Goal: Task Accomplishment & Management: Manage account settings

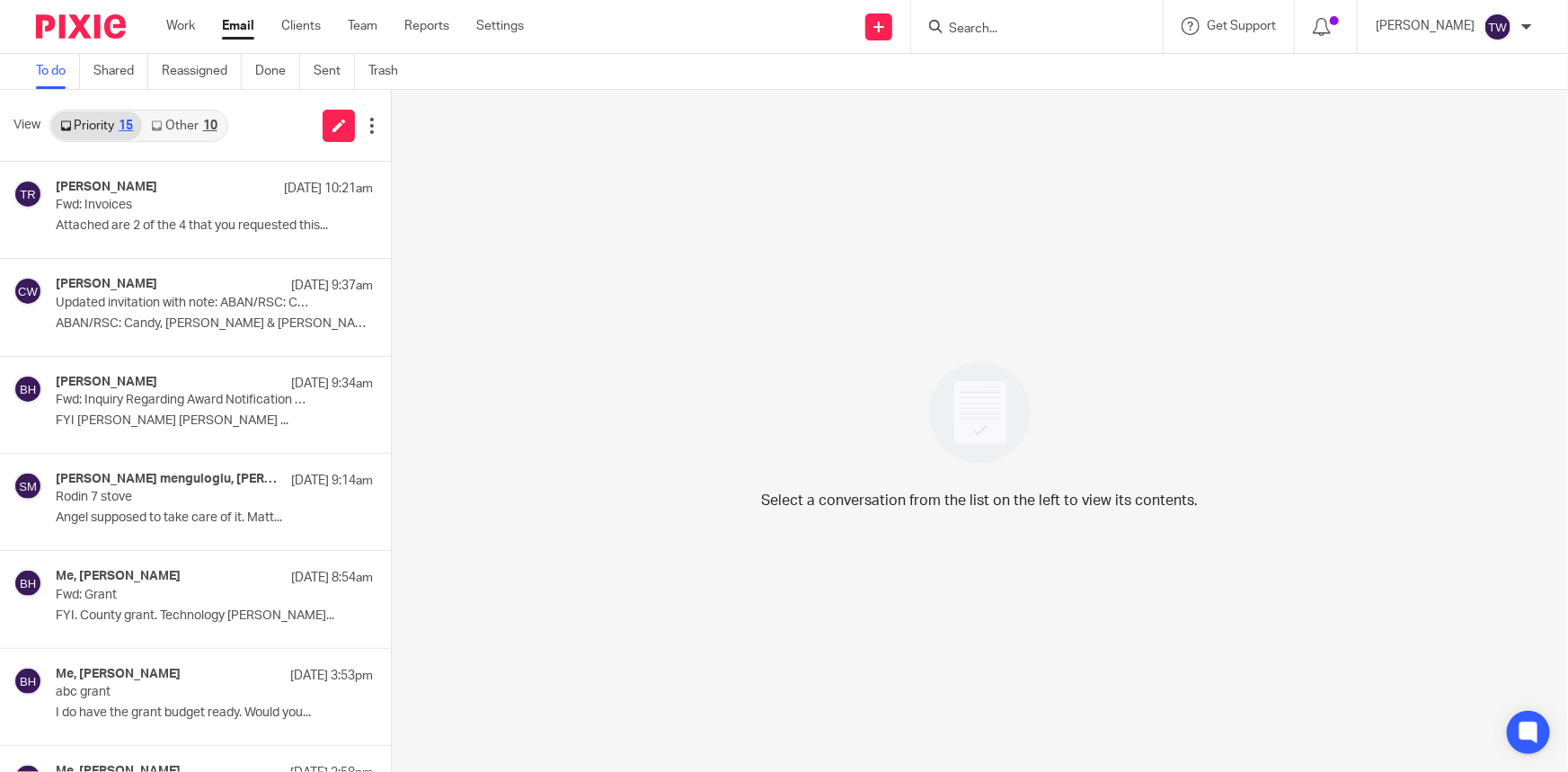
click at [173, 124] on link "Other 10" at bounding box center [184, 126] width 84 height 29
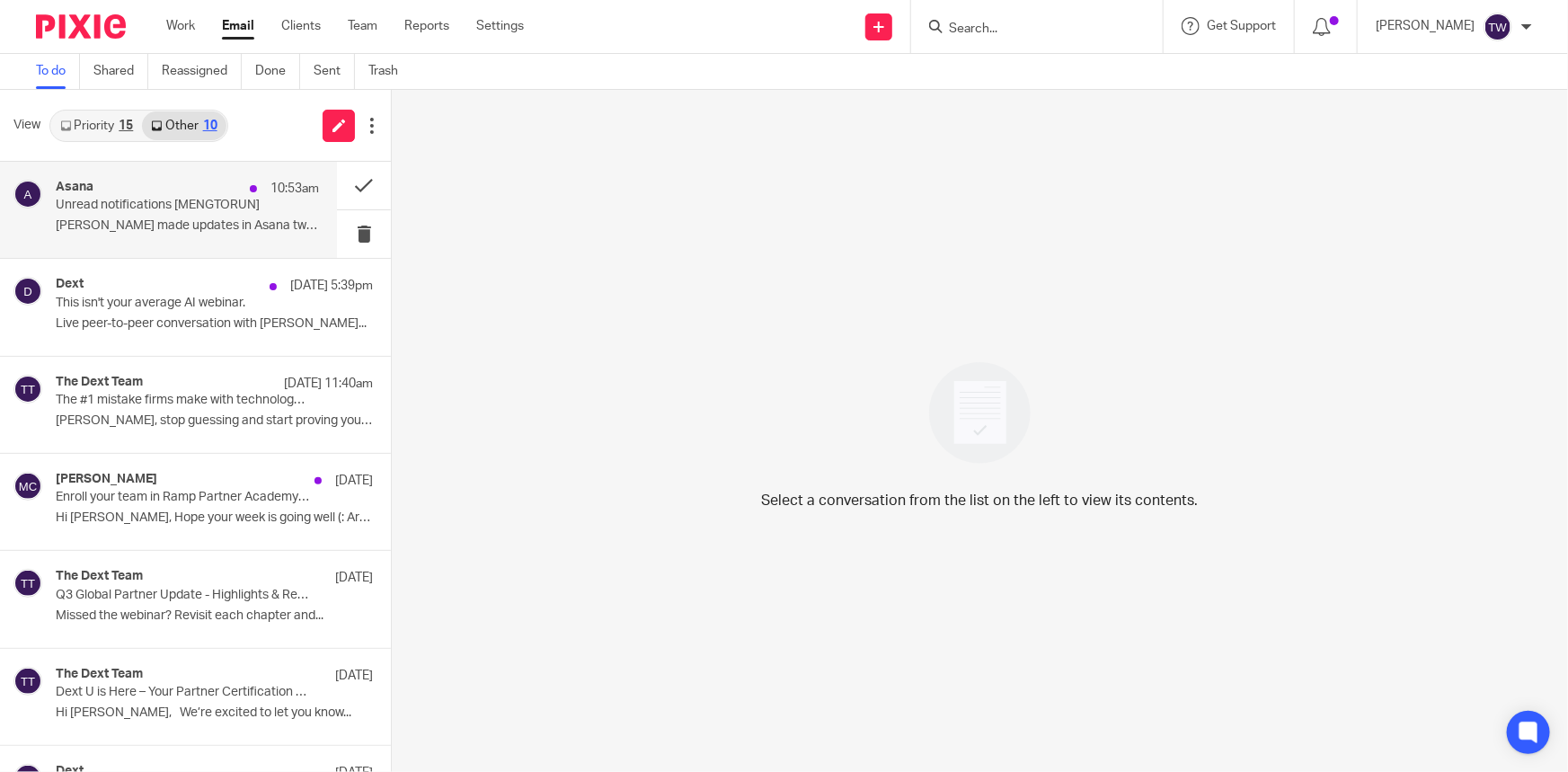
click at [162, 211] on p "Unread notifications [MENGTORUN]" at bounding box center [161, 205] width 211 height 15
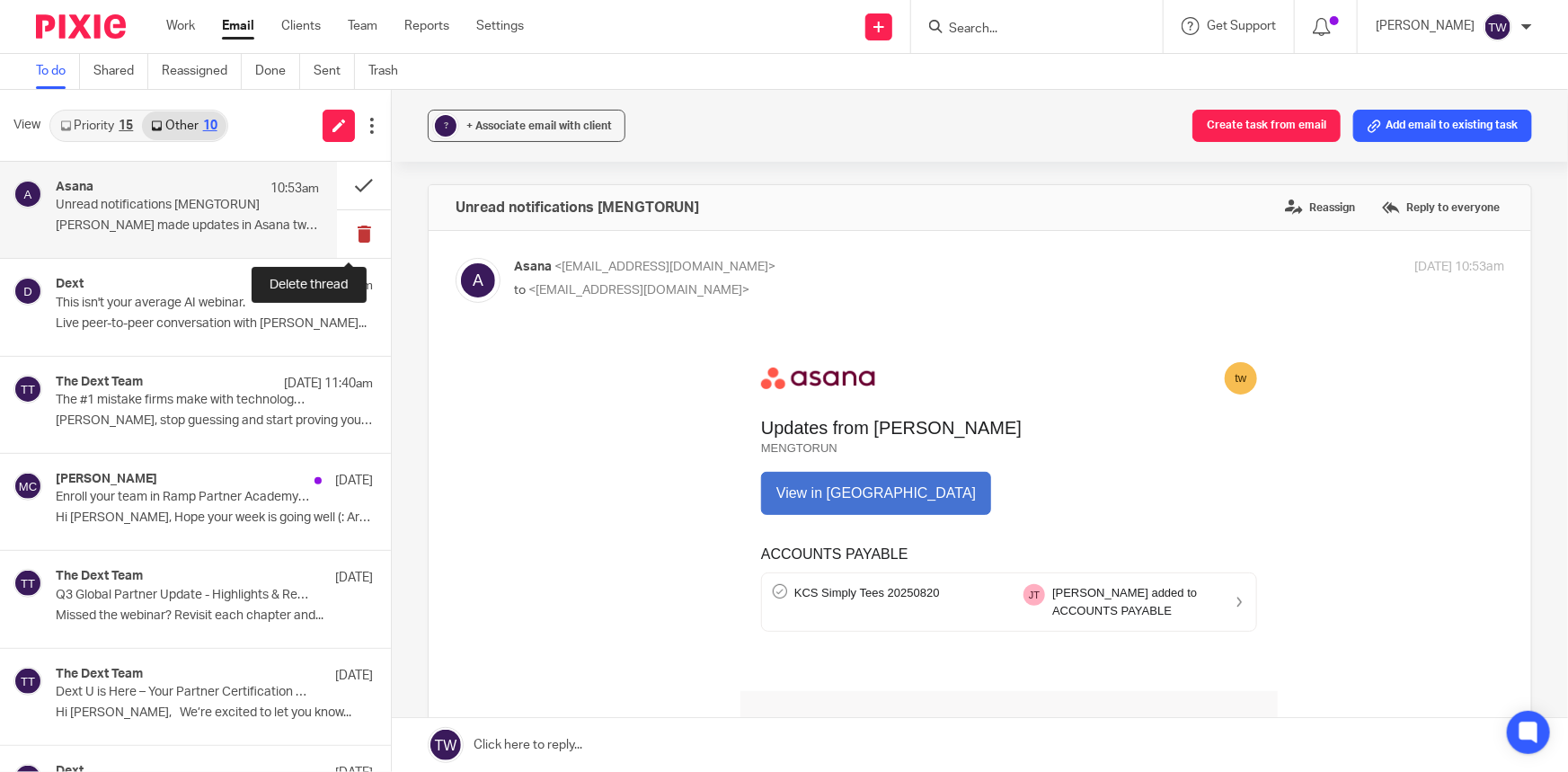
click at [348, 232] on button at bounding box center [364, 234] width 54 height 47
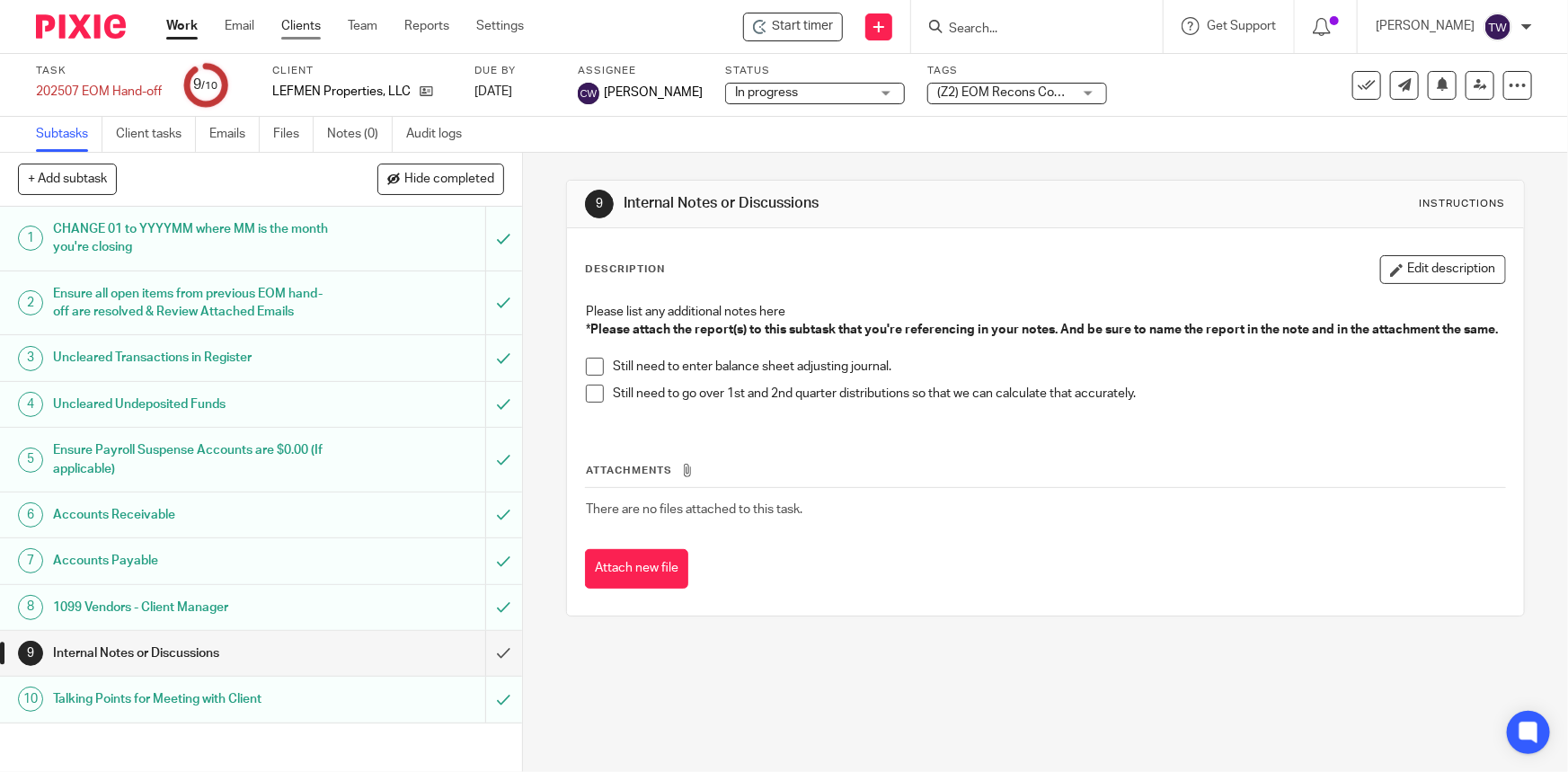
click at [298, 22] on link "Clients" at bounding box center [300, 26] width 39 height 18
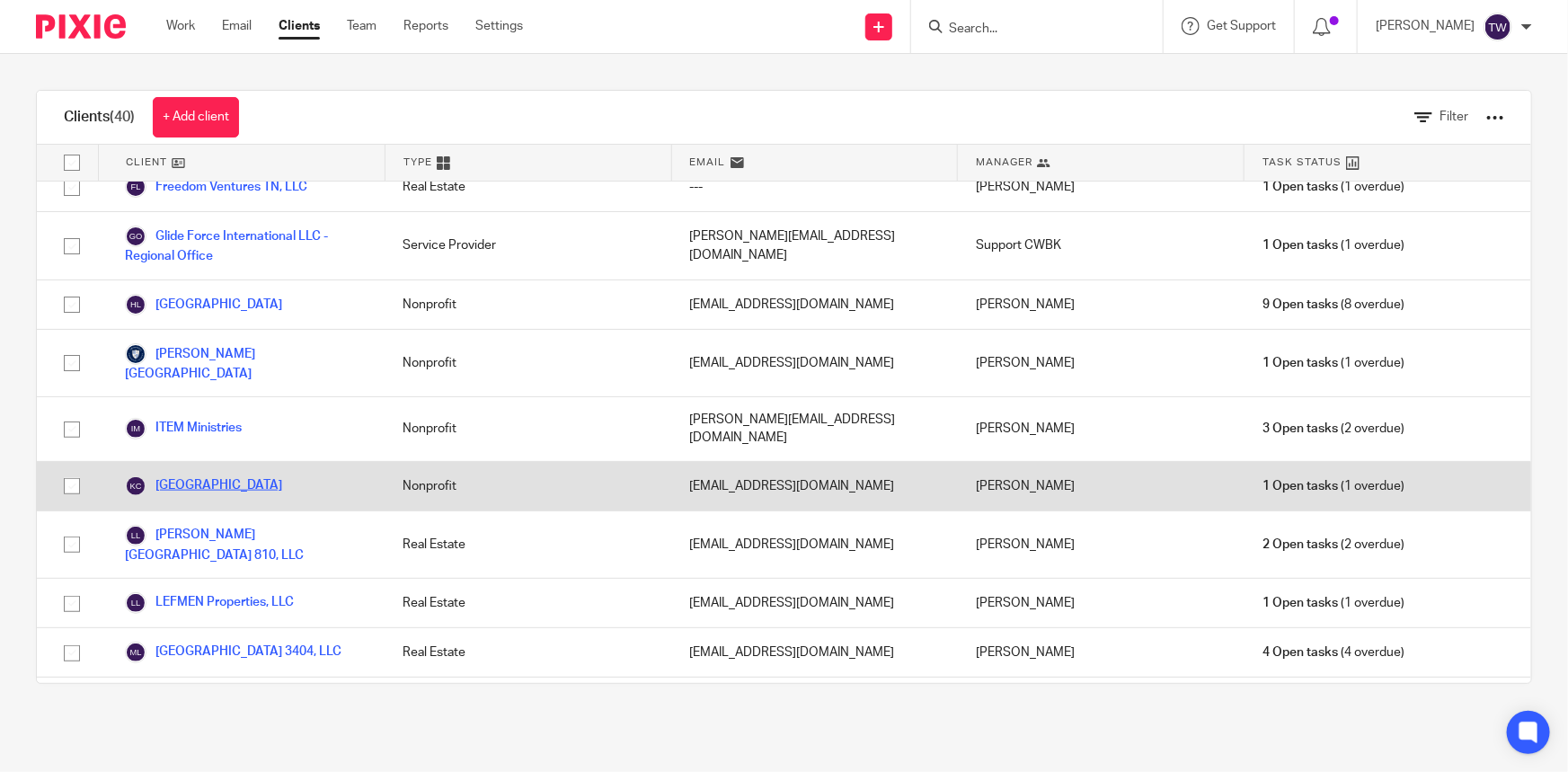
scroll to position [979, 0]
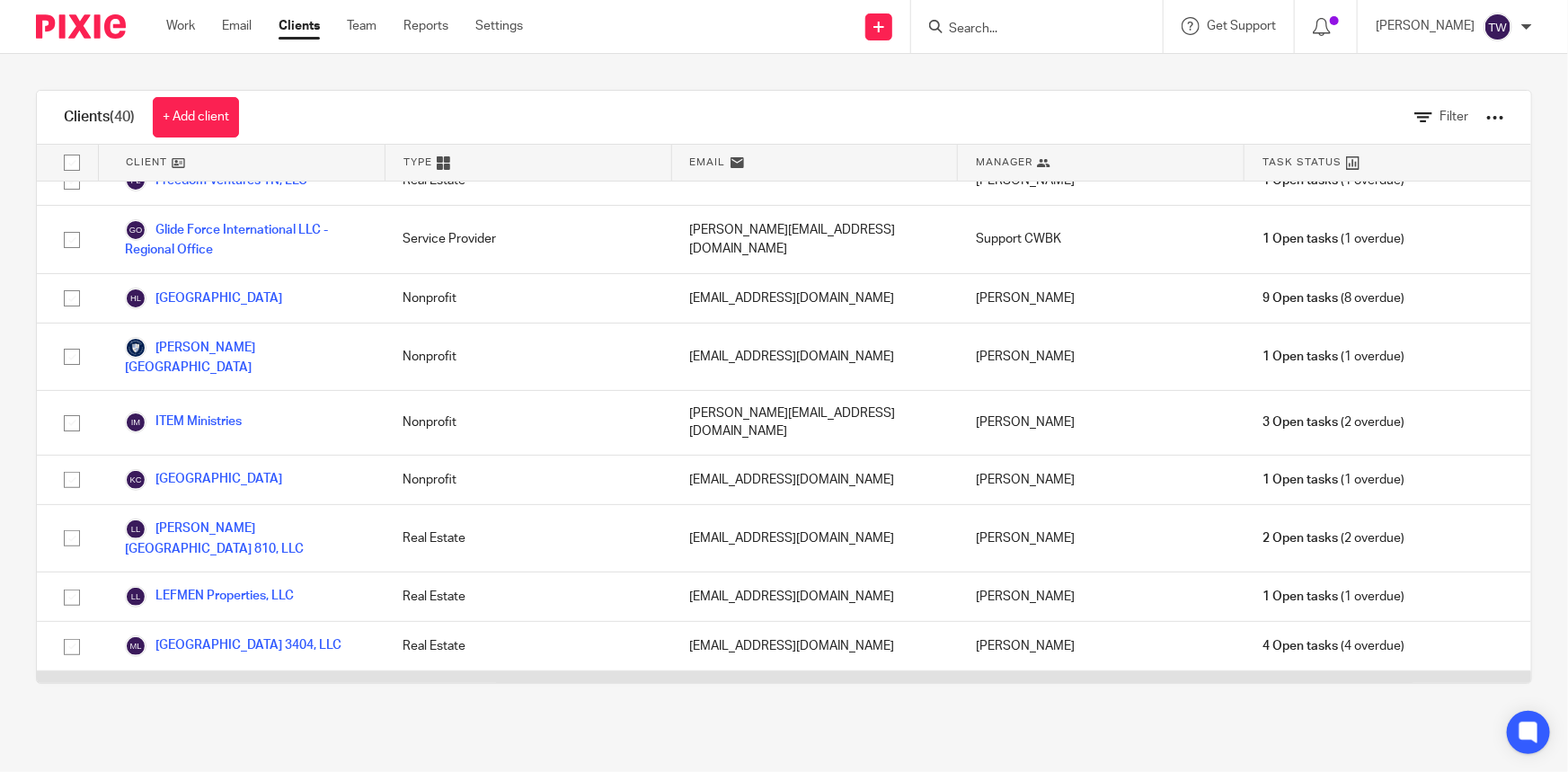
click at [215, 685] on link "Mengtorun Trading, LLC" at bounding box center [207, 696] width 166 height 22
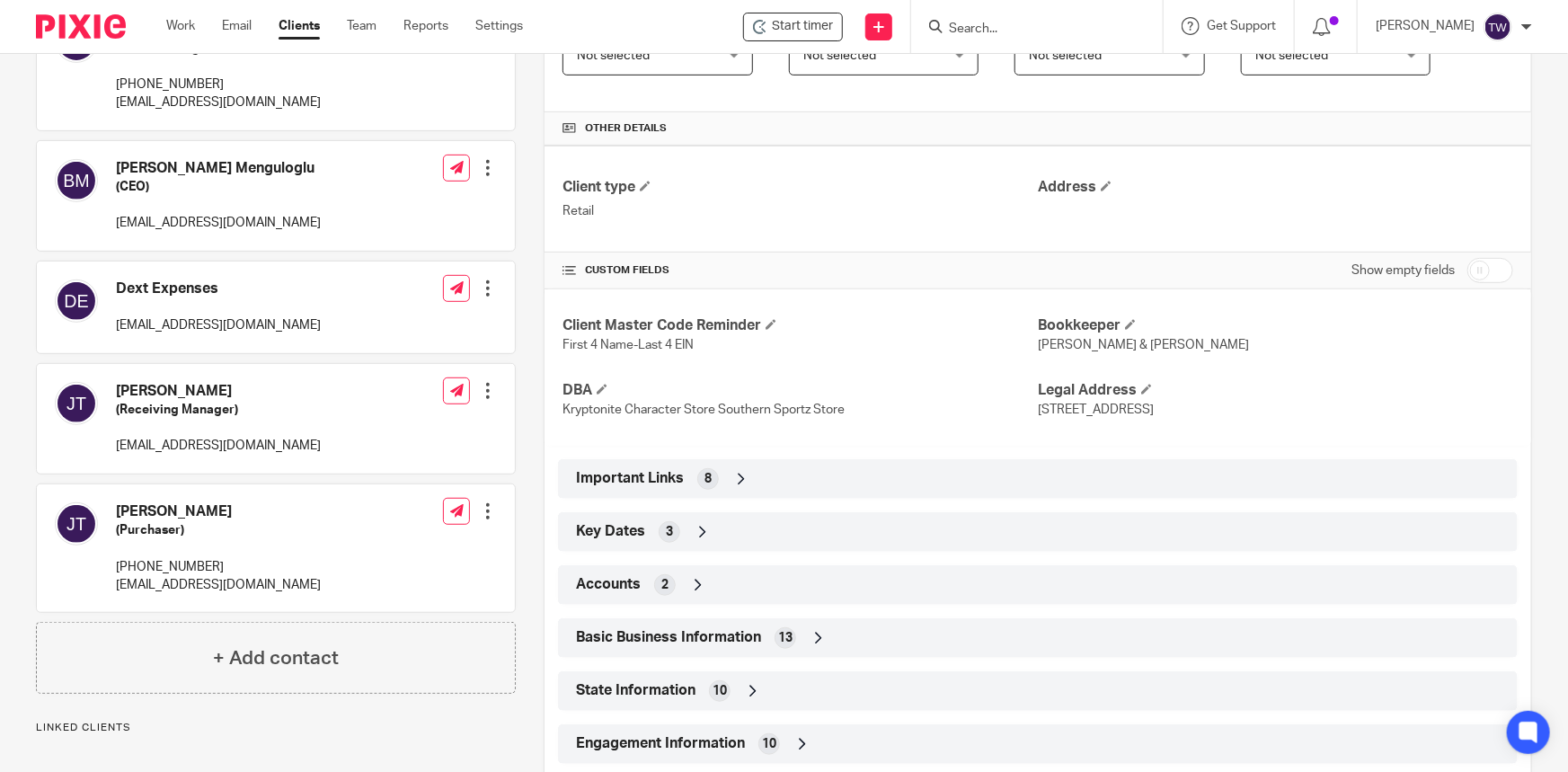
scroll to position [408, 0]
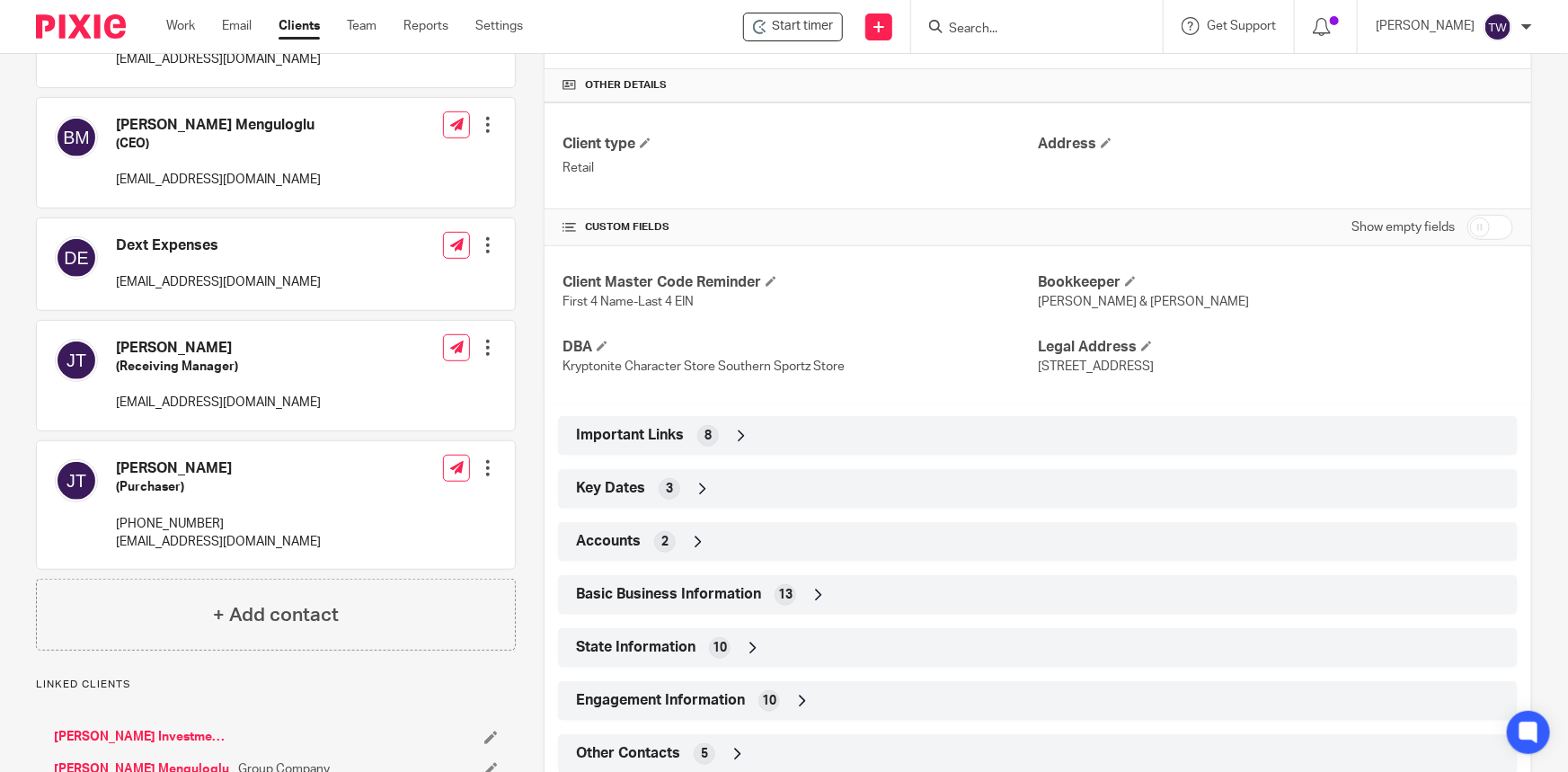
click at [737, 432] on icon at bounding box center [741, 436] width 18 height 18
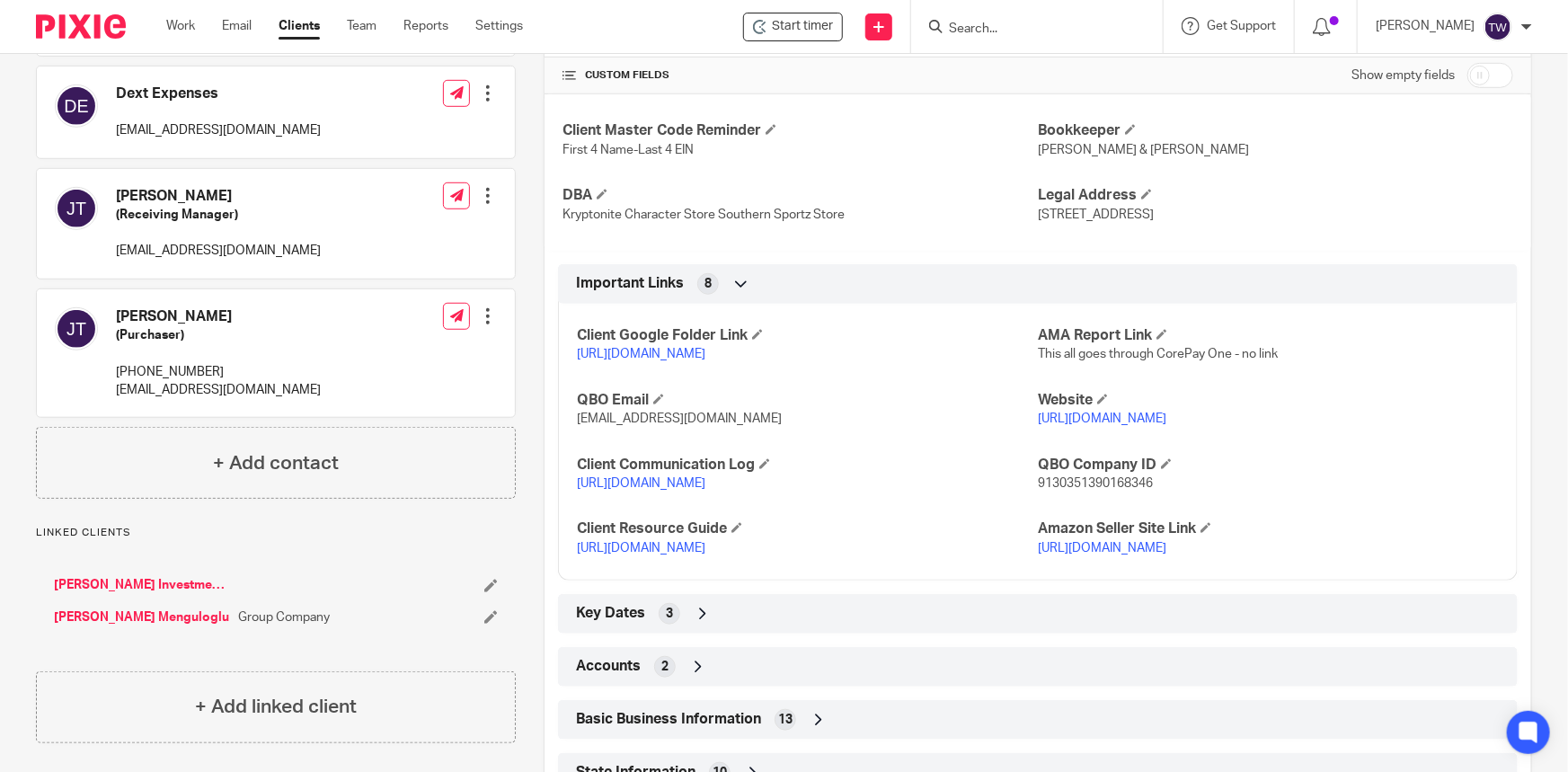
scroll to position [571, 0]
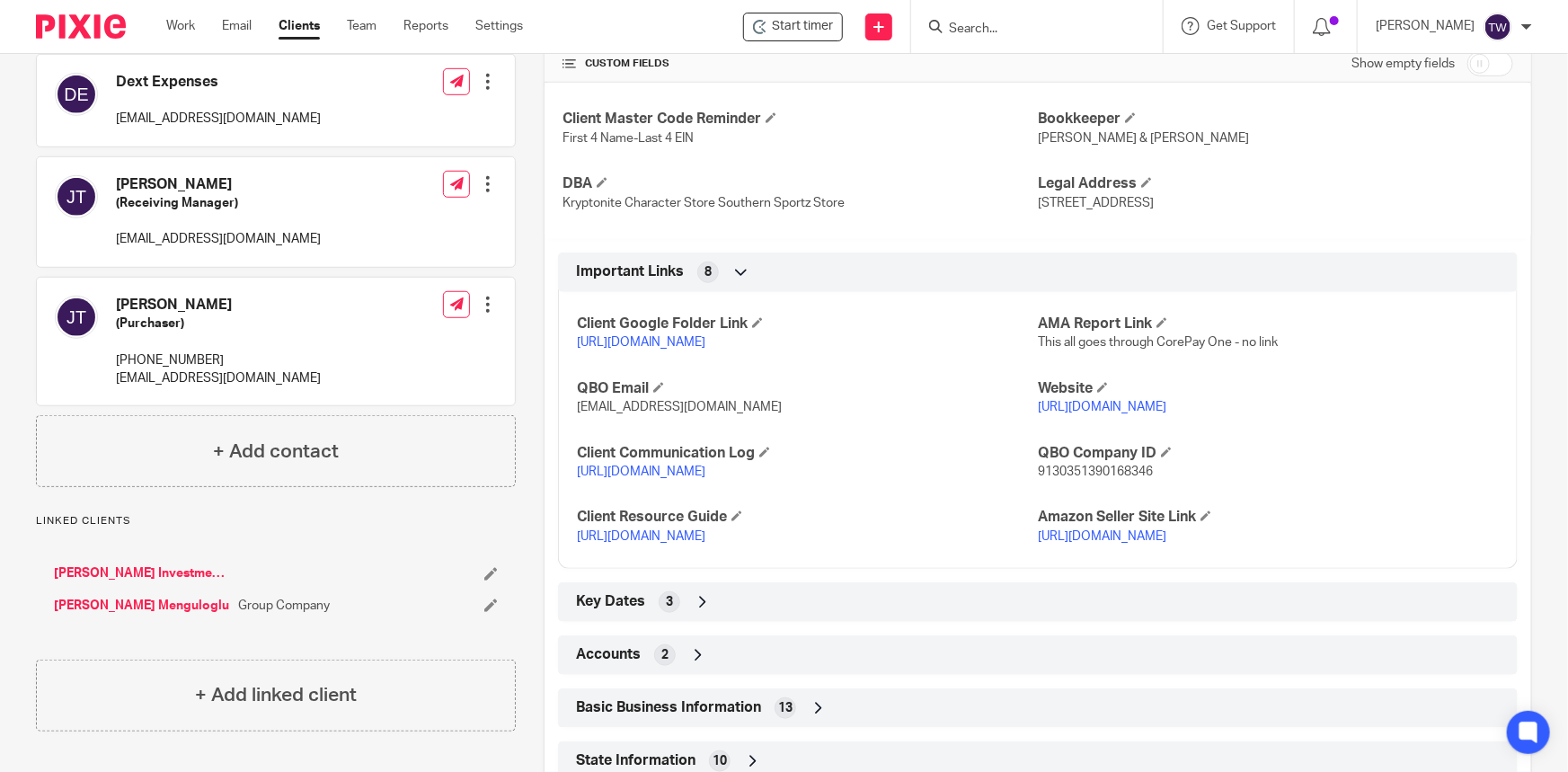
drag, startPoint x: 675, startPoint y: 569, endPoint x: 734, endPoint y: 366, distance: 211.4
click at [733, 351] on p "[URL][DOMAIN_NAME]" at bounding box center [807, 343] width 461 height 18
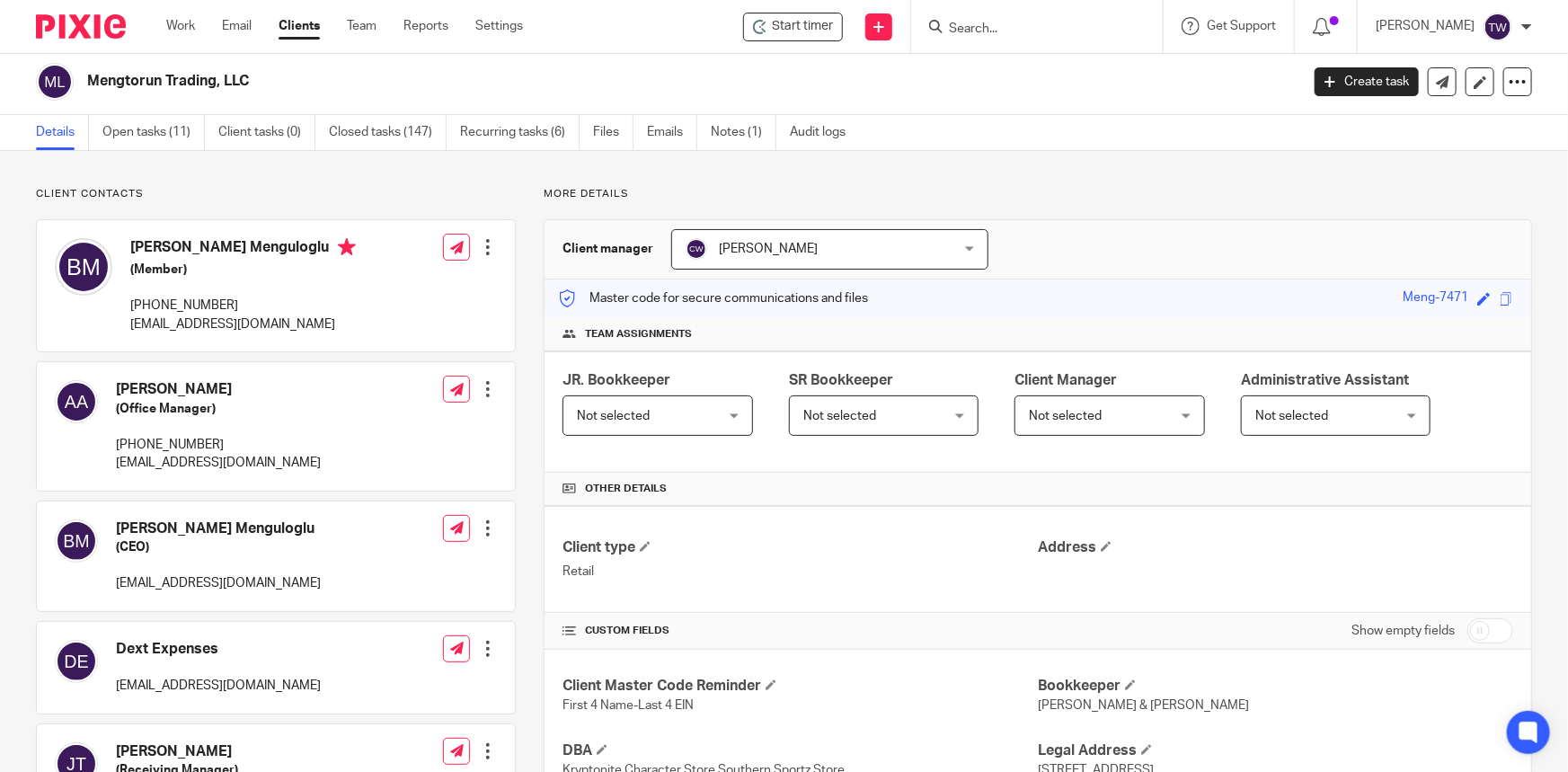
scroll to position [0, 0]
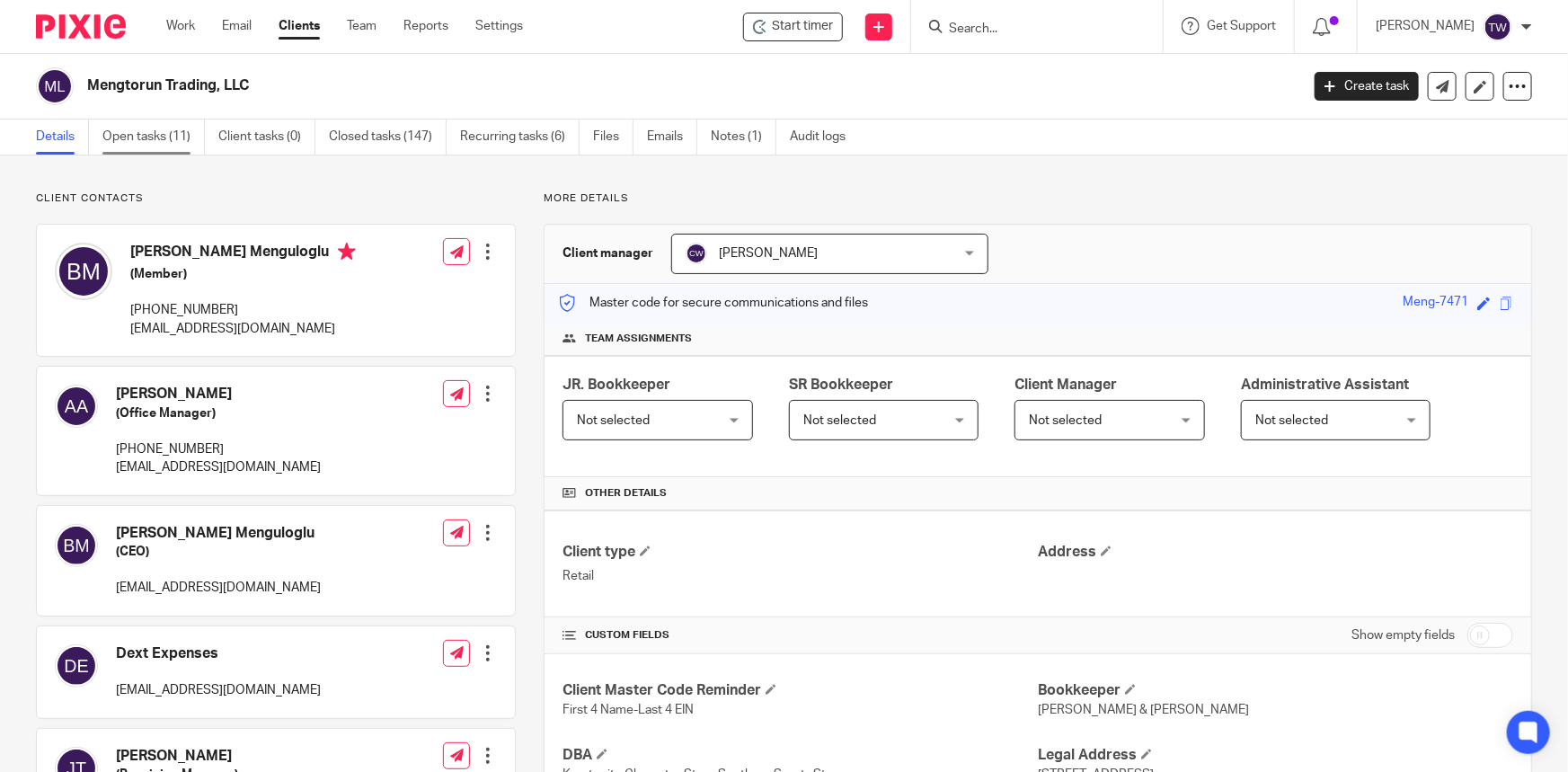
click at [146, 139] on link "Open tasks (11)" at bounding box center [154, 136] width 103 height 35
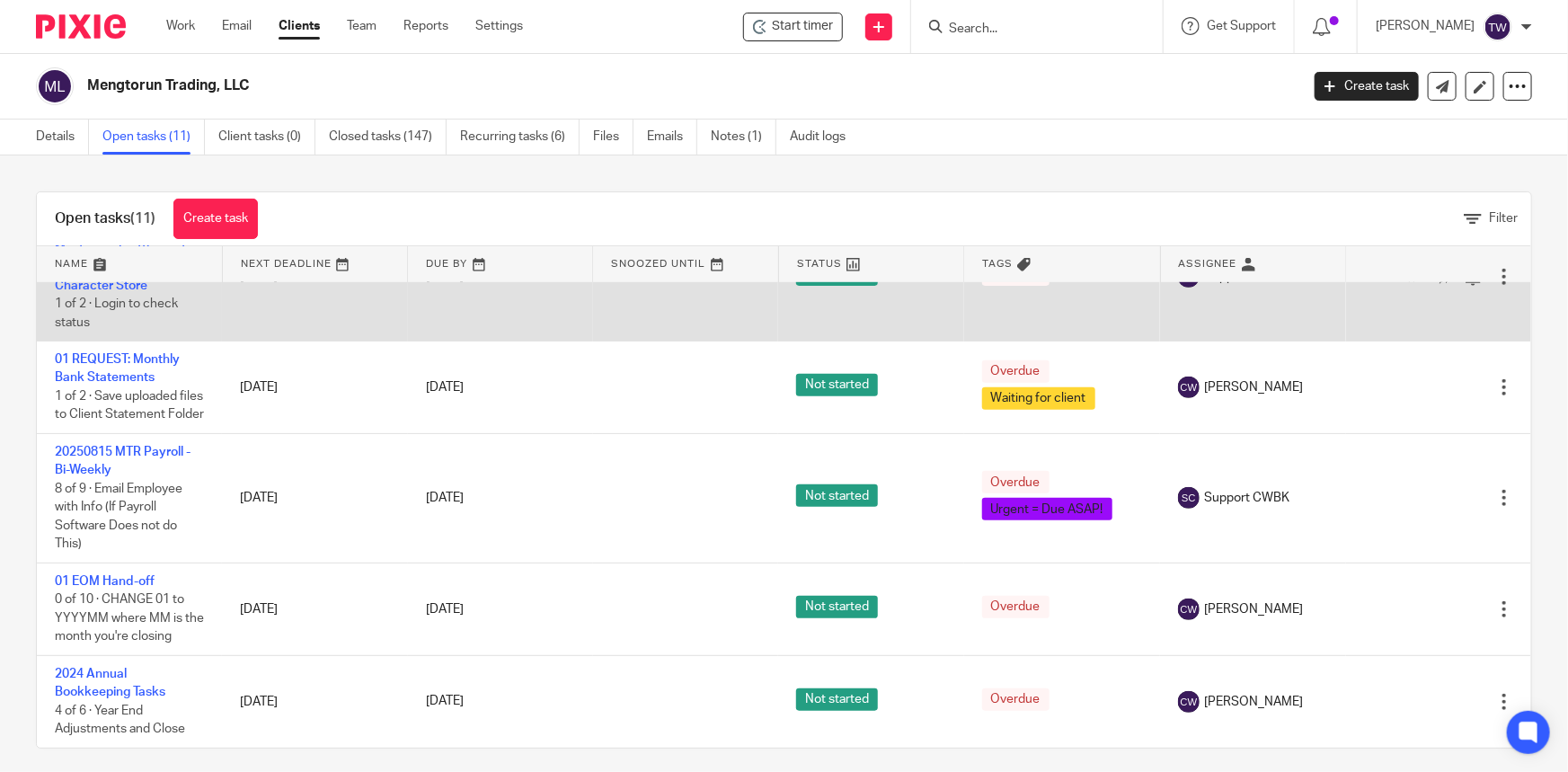
scroll to position [12, 0]
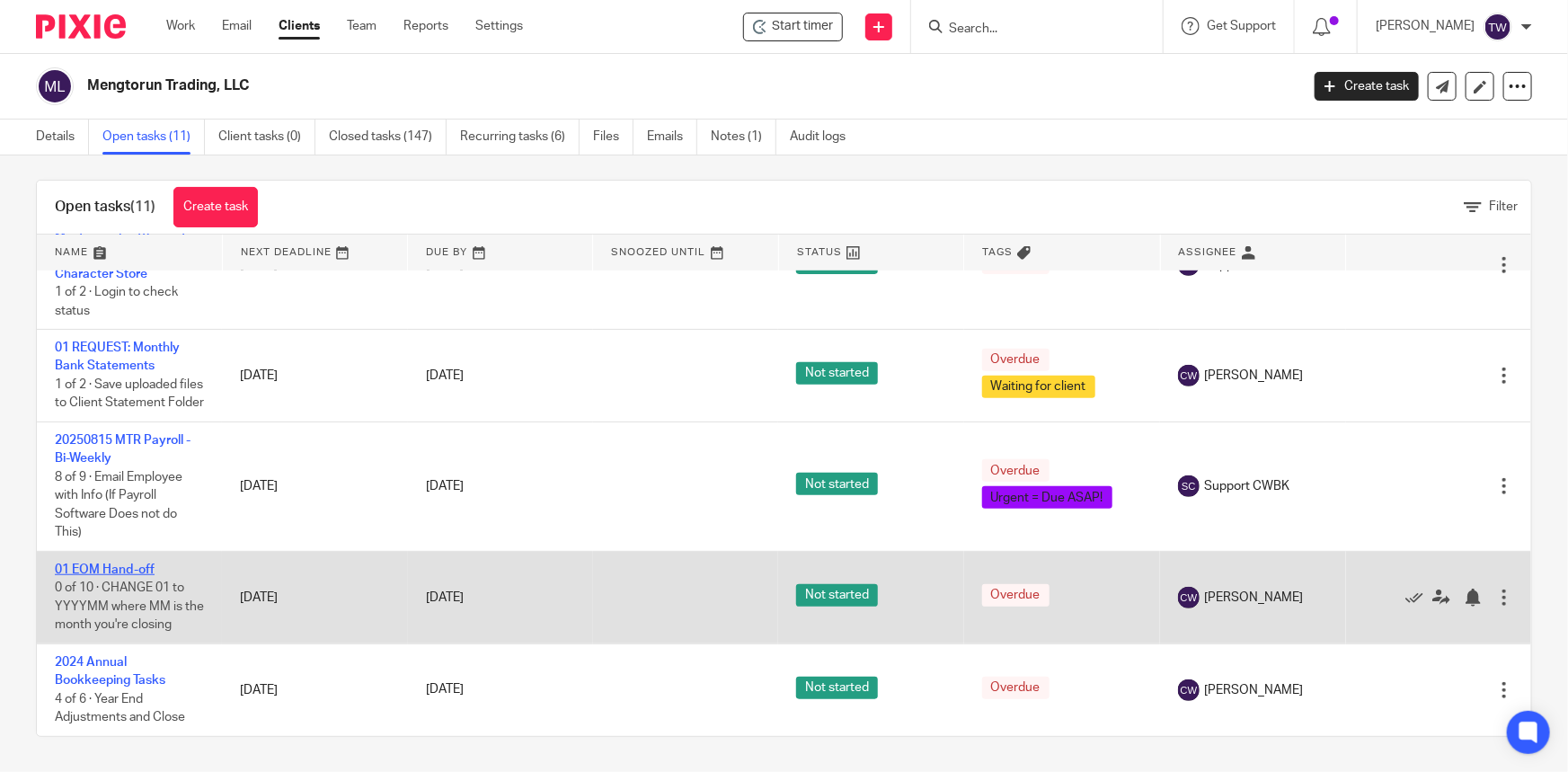
click at [108, 567] on link "01 EOM Hand-off" at bounding box center [105, 570] width 100 height 13
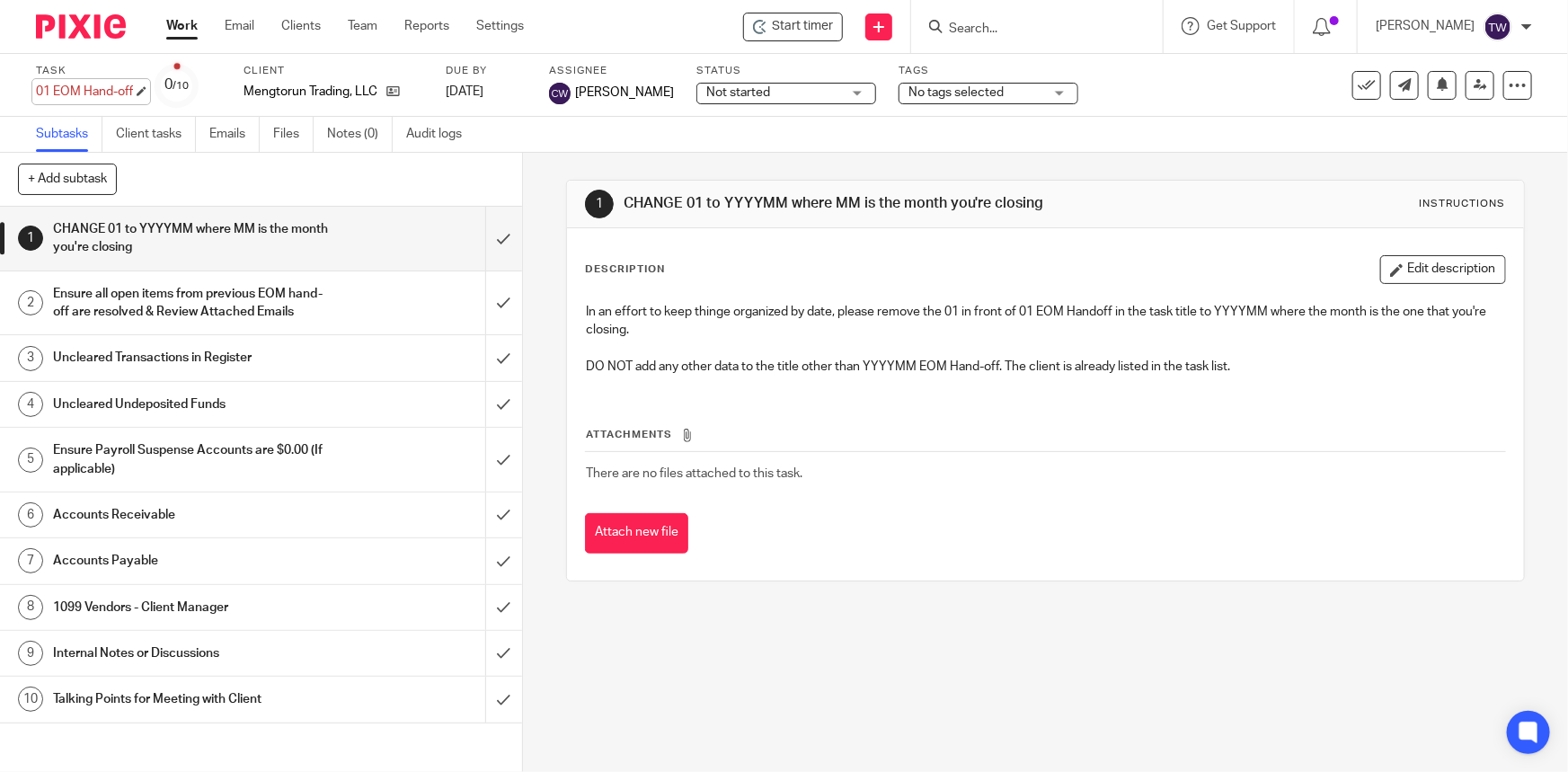
click at [38, 87] on div "01 EOM Hand-off Save 01 EOM Hand-off" at bounding box center [85, 92] width 97 height 18
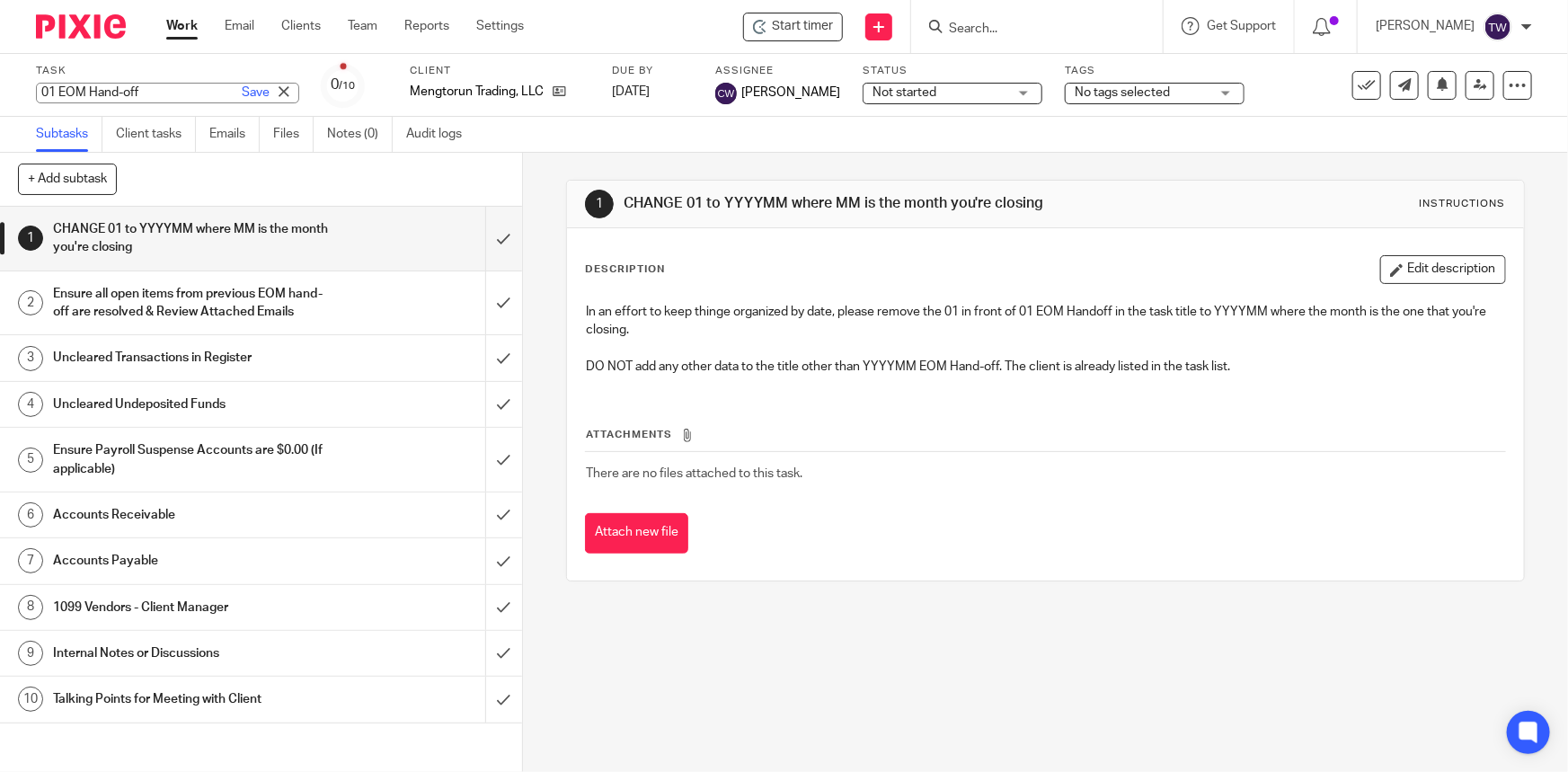
click at [40, 90] on input "01 EOM Hand-off" at bounding box center [168, 93] width 264 height 21
type input "202507 EOM Hand-off"
click at [242, 89] on link "Save" at bounding box center [256, 93] width 28 height 18
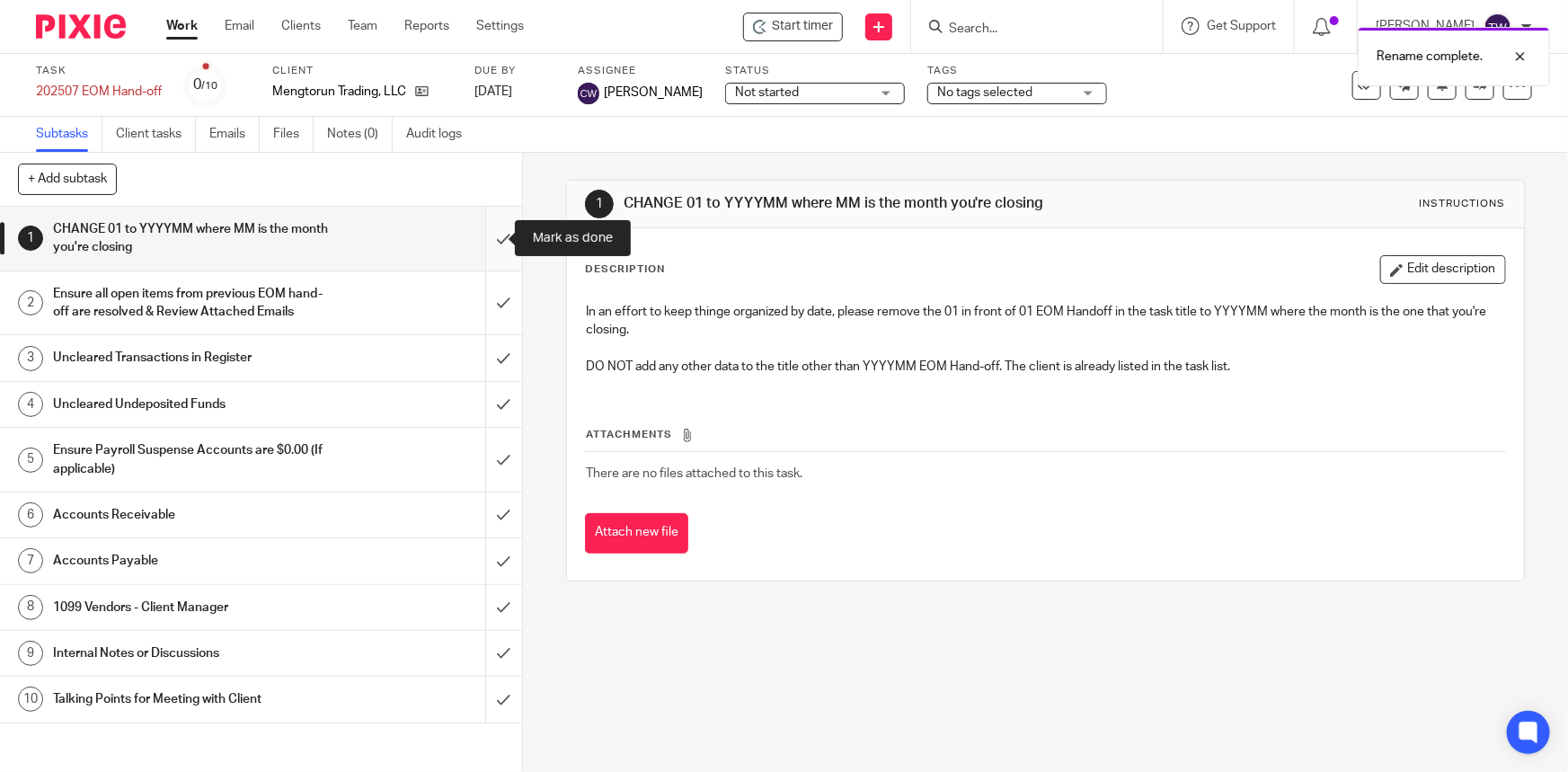
click at [482, 241] on input "submit" at bounding box center [261, 238] width 522 height 64
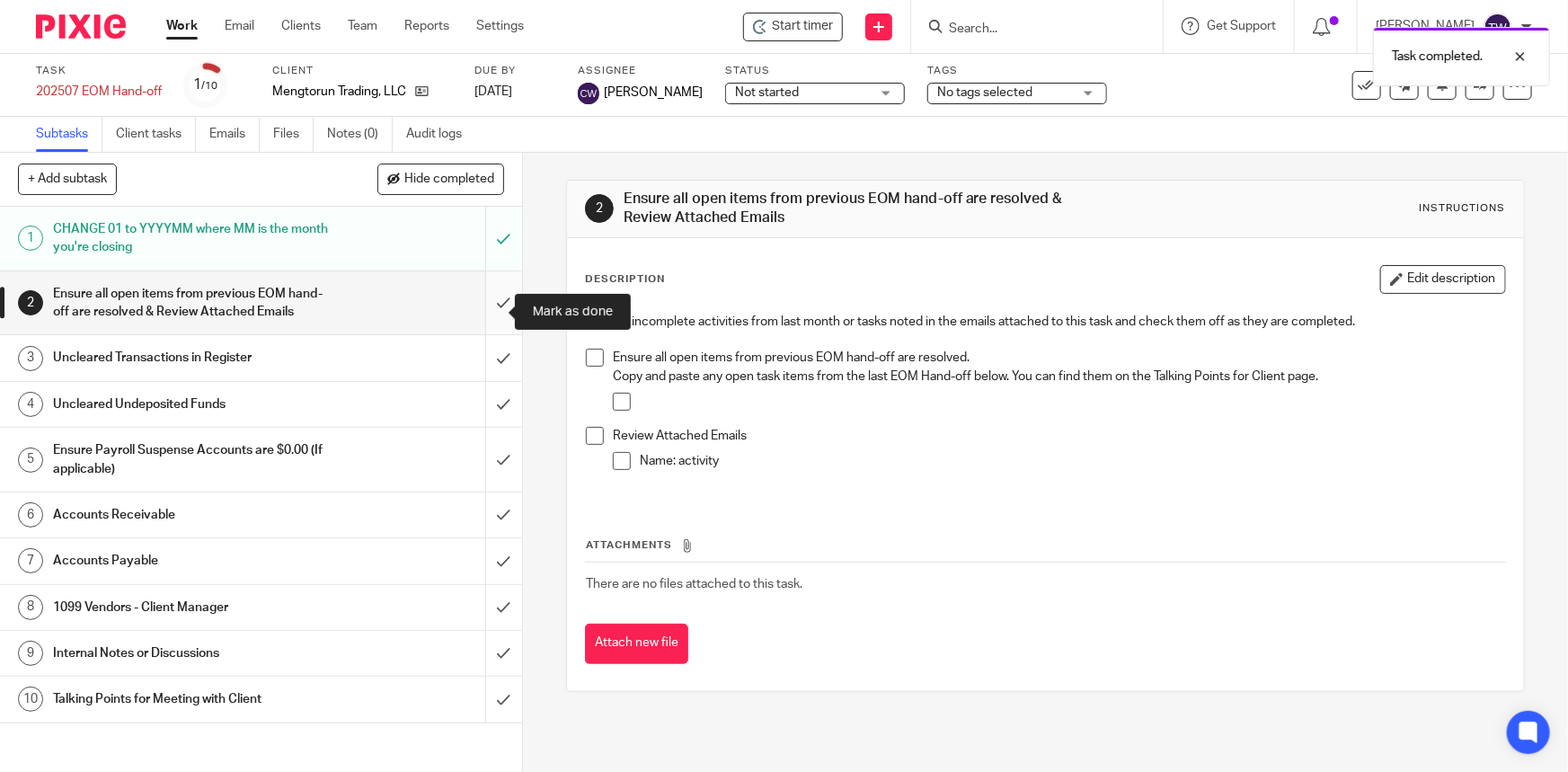
click at [480, 314] on input "submit" at bounding box center [261, 303] width 522 height 64
